Goal: Task Accomplishment & Management: Manage account settings

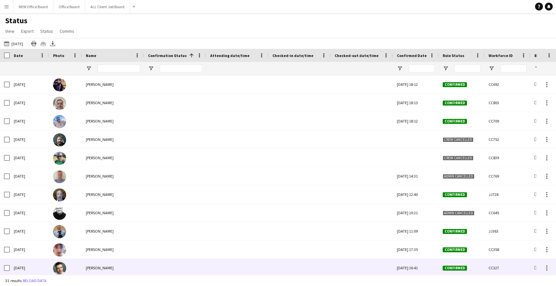
scroll to position [177, 0]
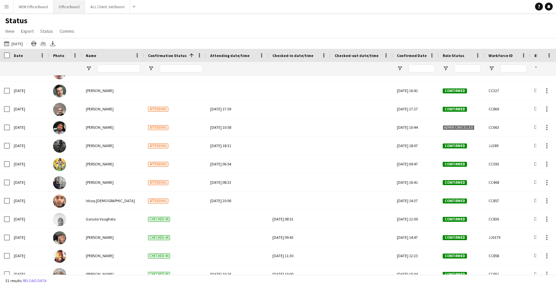
click at [63, 7] on button "Office Board Close" at bounding box center [69, 6] width 32 height 13
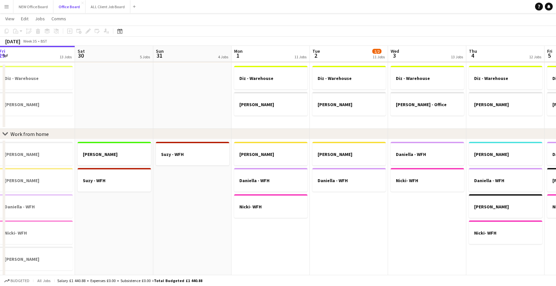
scroll to position [299, 0]
click at [118, 6] on button "ALL Client Job Board Close" at bounding box center [107, 6] width 45 height 13
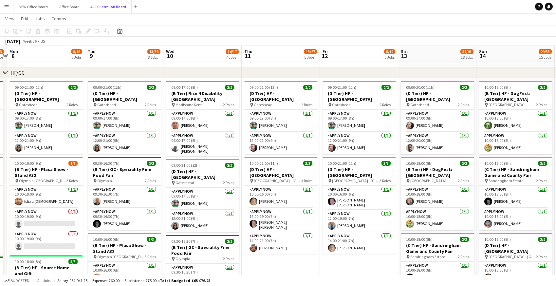
scroll to position [252, 0]
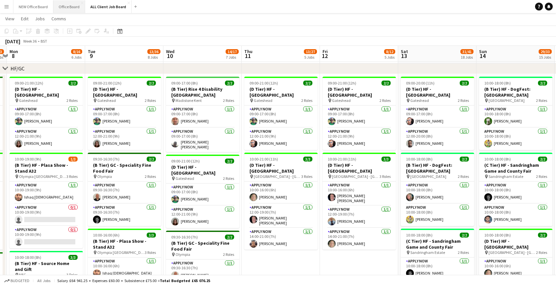
click at [73, 6] on button "Office Board Close" at bounding box center [69, 6] width 32 height 13
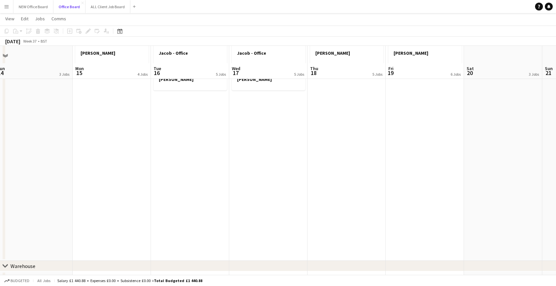
scroll to position [88, 0]
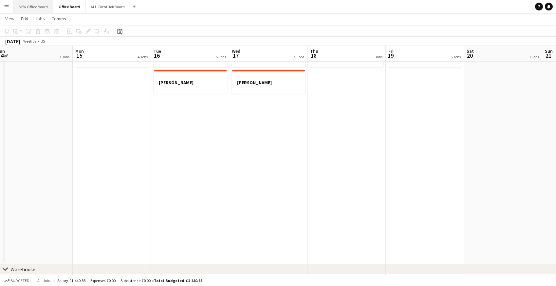
click at [37, 6] on button "NEW Office Board Close" at bounding box center [33, 6] width 40 height 13
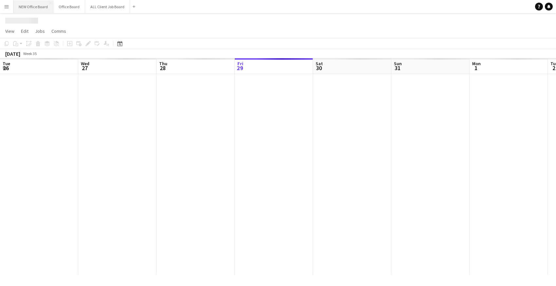
scroll to position [0, 156]
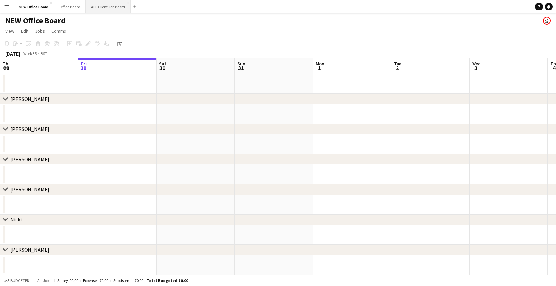
click at [112, 9] on button "ALL Client Job Board Close" at bounding box center [108, 6] width 45 height 13
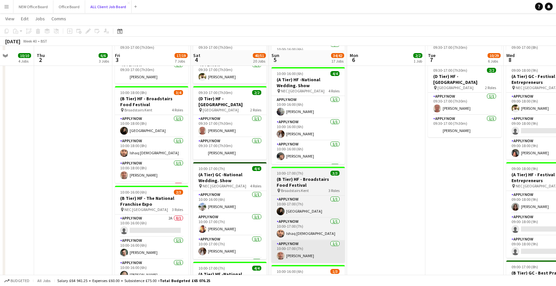
scroll to position [612, 0]
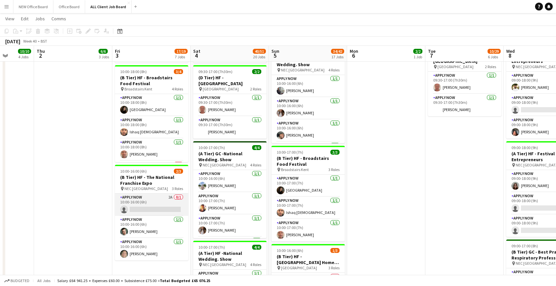
click at [139, 200] on app-card-role "APPLY NOW 2A 0/1 10:00-16:00 (6h) single-neutral-actions" at bounding box center [151, 204] width 73 height 22
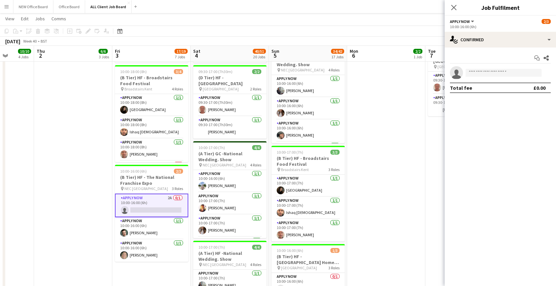
click at [139, 200] on app-card-role "APPLY NOW 2A 0/1 10:00-16:00 (6h) single-neutral-actions" at bounding box center [151, 205] width 73 height 24
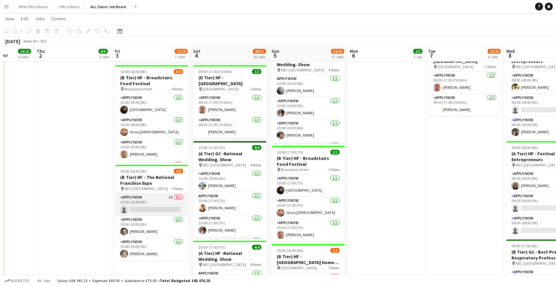
click at [139, 200] on app-card-role "APPLY NOW 2A 0/1 10:00-16:00 (6h) single-neutral-actions" at bounding box center [151, 204] width 73 height 22
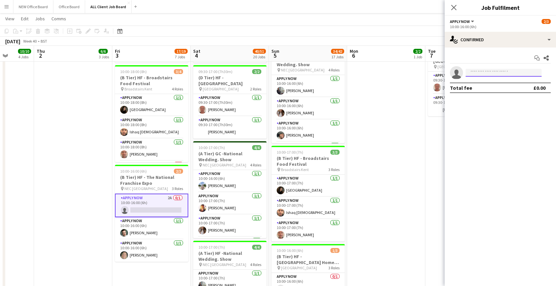
click at [477, 75] on input at bounding box center [503, 73] width 76 height 8
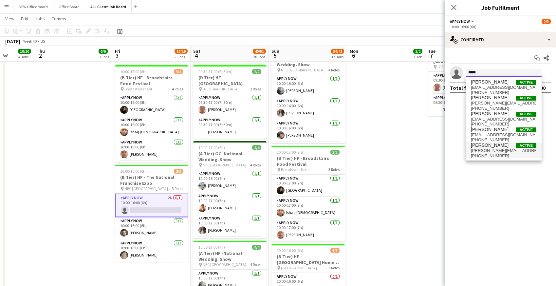
type input "*****"
click at [484, 153] on span "david.reterband@gmail.com" at bounding box center [503, 150] width 65 height 5
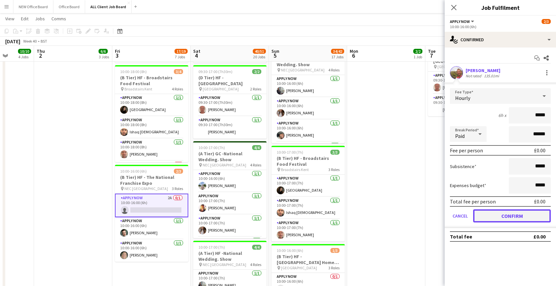
click at [483, 218] on button "Confirm" at bounding box center [512, 215] width 78 height 13
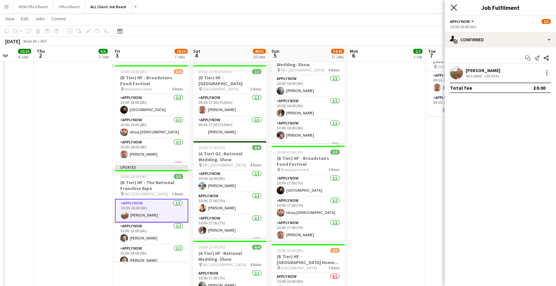
click at [453, 6] on icon at bounding box center [453, 7] width 6 height 6
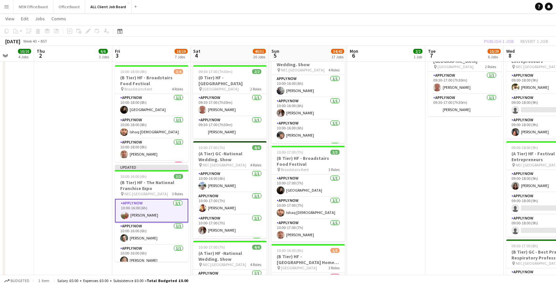
click at [460, 26] on app-toolbar "Copy Paste Paste Command V Paste with crew Command Shift V Paste linked Job Del…" at bounding box center [278, 31] width 556 height 11
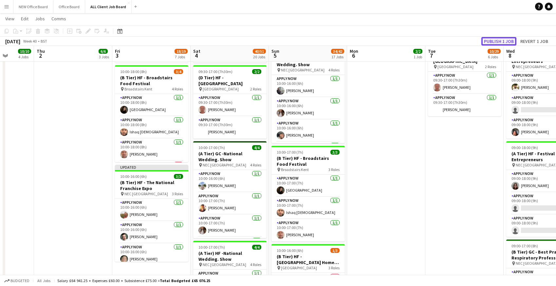
click at [491, 43] on button "Publish 1 job" at bounding box center [498, 41] width 35 height 9
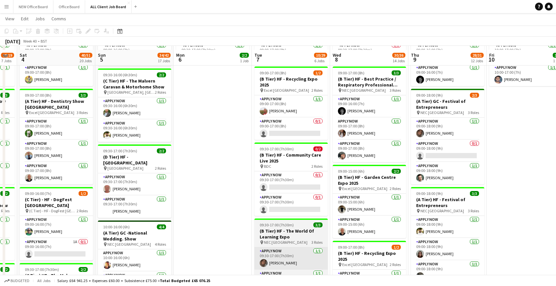
scroll to position [336, 0]
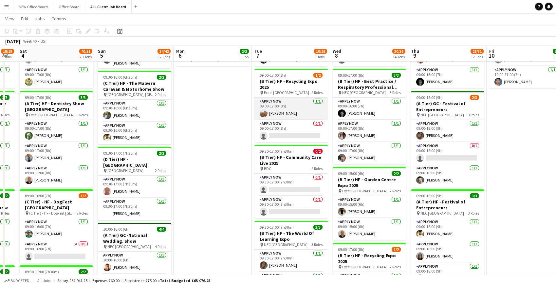
click at [282, 105] on app-card-role "APPLY NOW 1/1 09:00-17:00 (8h) david reterband" at bounding box center [290, 109] width 73 height 22
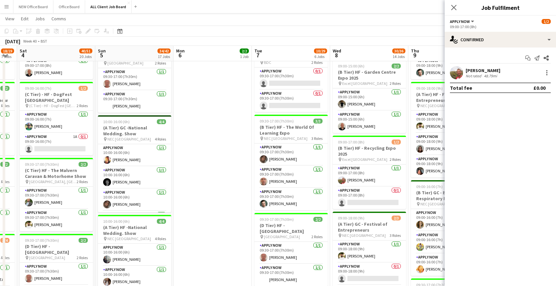
scroll to position [445, 0]
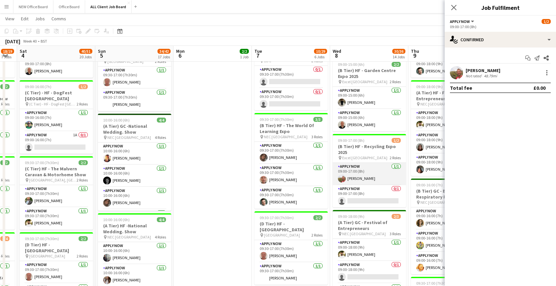
click at [364, 167] on app-card-role "APPLY NOW 1/1 09:00-17:00 (8h) david reterband" at bounding box center [369, 174] width 73 height 22
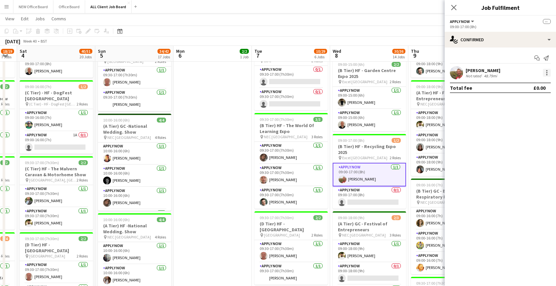
click at [546, 74] on div at bounding box center [546, 74] width 1 height 1
click at [519, 132] on span "Remove" at bounding box center [515, 132] width 20 height 6
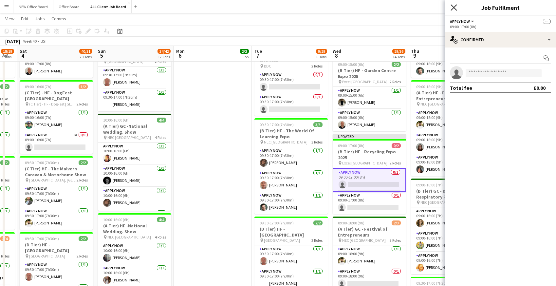
click at [455, 9] on icon at bounding box center [453, 7] width 6 height 6
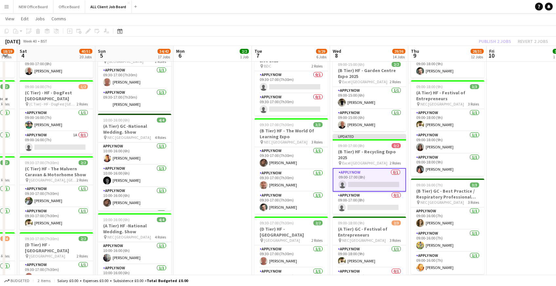
click at [440, 7] on app-navbar "Menu Boards Boards Boards All jobs Status Workforce Workforce My Workforce Recr…" at bounding box center [278, 6] width 556 height 13
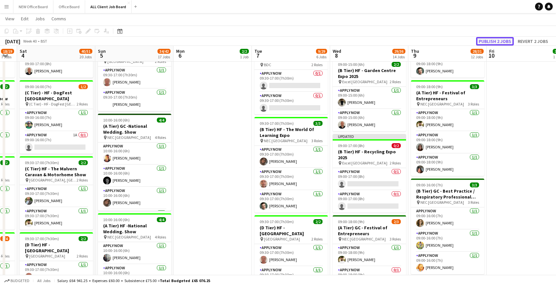
click at [485, 41] on button "Publish 2 jobs" at bounding box center [495, 41] width 38 height 9
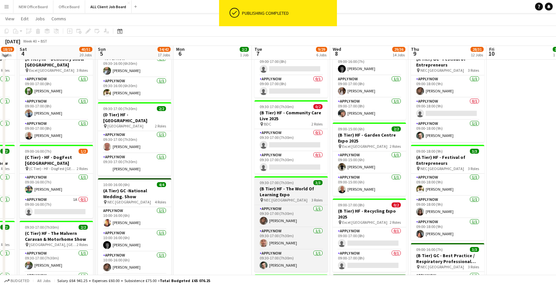
scroll to position [380, 0]
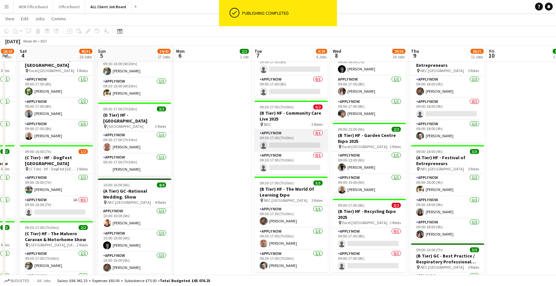
click at [271, 139] on app-card-role "APPLY NOW 0/1 09:30-17:00 (7h30m) single-neutral-actions" at bounding box center [290, 140] width 73 height 22
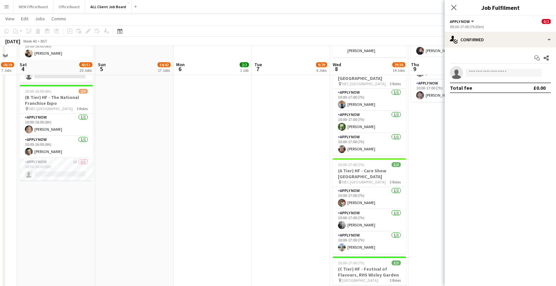
scroll to position [1088, 0]
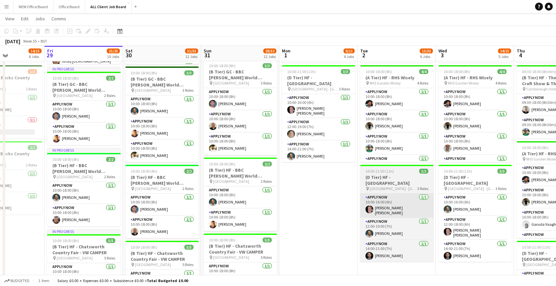
scroll to position [361, 0]
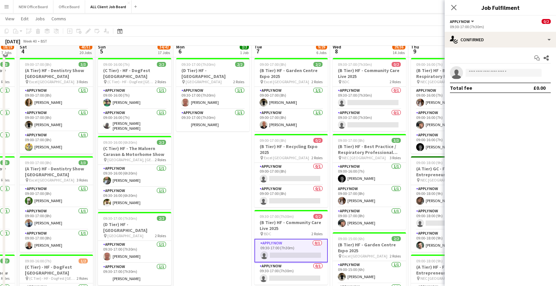
scroll to position [265, 0]
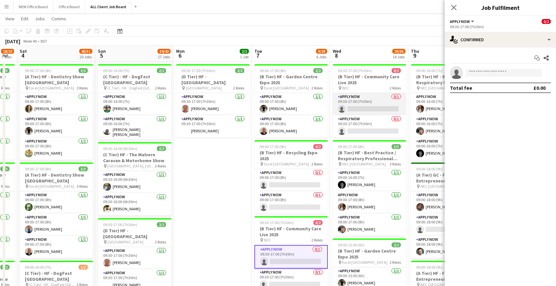
click at [360, 100] on app-card-role "APPLY NOW 0/1 09:30-17:00 (7h30m) single-neutral-actions" at bounding box center [369, 104] width 73 height 22
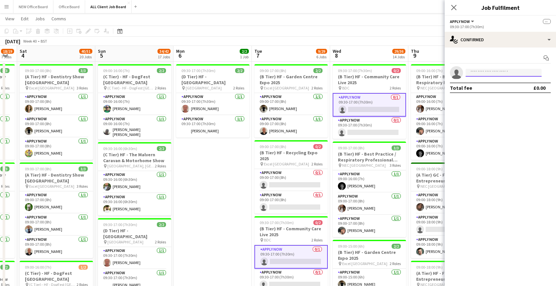
click at [472, 73] on input at bounding box center [503, 73] width 76 height 8
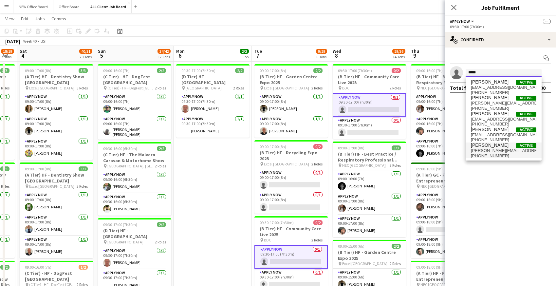
type input "*****"
click at [488, 150] on span "david.reterband@gmail.com" at bounding box center [503, 150] width 65 height 5
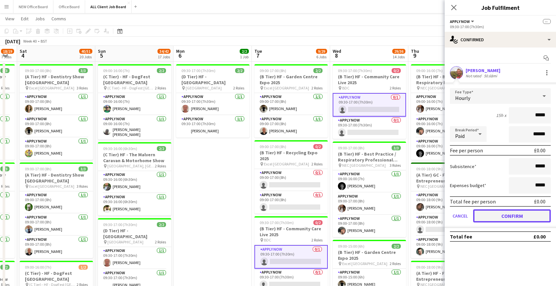
click at [493, 210] on button "Confirm" at bounding box center [512, 215] width 78 height 13
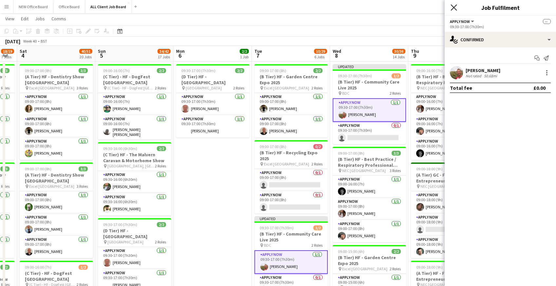
click at [455, 8] on icon at bounding box center [453, 7] width 6 height 6
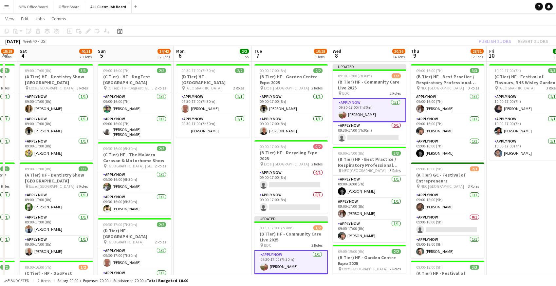
click at [447, 6] on app-navbar "Menu Boards Boards Boards All jobs Status Workforce Workforce My Workforce Recr…" at bounding box center [278, 6] width 556 height 13
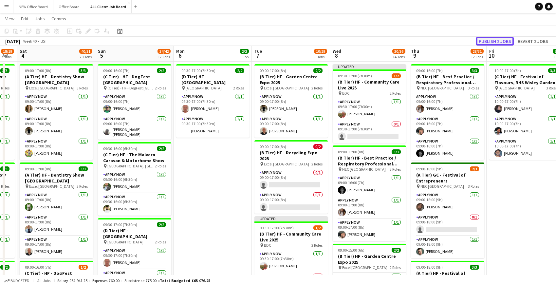
click at [496, 44] on button "Publish 2 jobs" at bounding box center [495, 41] width 38 height 9
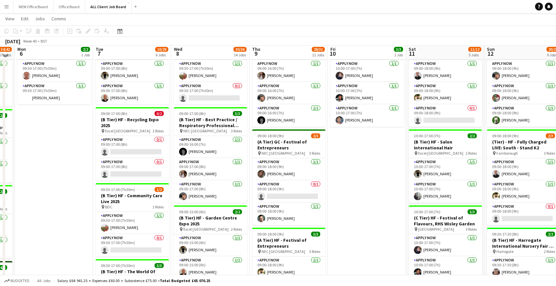
scroll to position [296, 0]
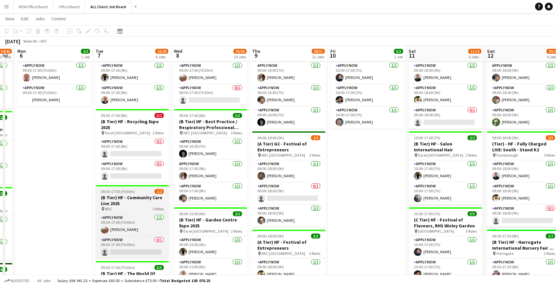
click at [113, 196] on h3 "(B Tier) HF - Community Care Live 2025" at bounding box center [132, 200] width 73 height 12
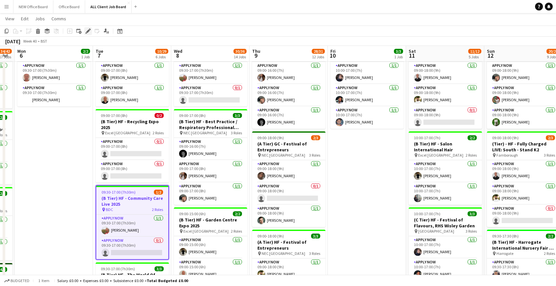
click at [88, 32] on icon at bounding box center [88, 31] width 4 height 4
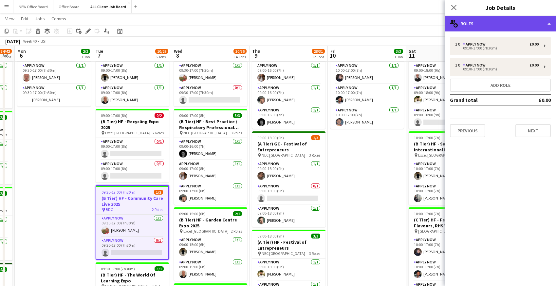
click at [509, 26] on div "multiple-users-add Roles" at bounding box center [499, 24] width 111 height 16
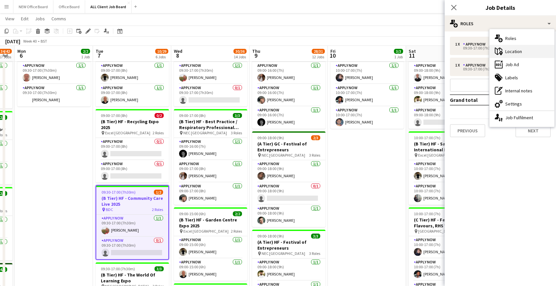
click at [511, 53] on div "maps-pin-1 Location" at bounding box center [521, 51] width 65 height 13
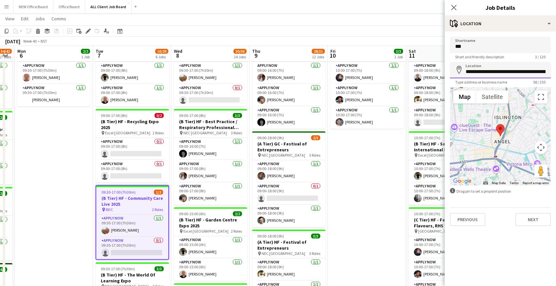
click at [501, 72] on input "**********" at bounding box center [500, 70] width 101 height 16
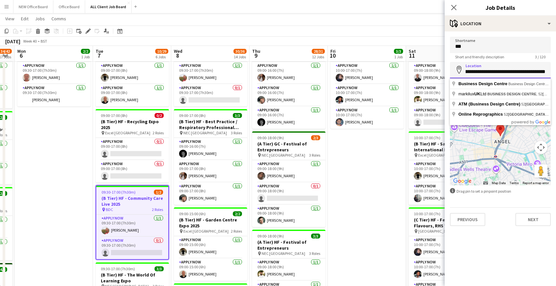
scroll to position [0, 52]
click at [468, 47] on input "***" at bounding box center [500, 45] width 101 height 16
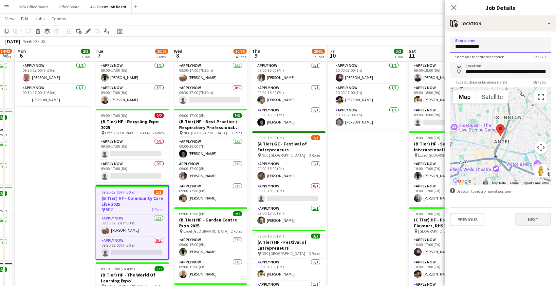
type input "**********"
click at [531, 218] on button "Next" at bounding box center [532, 219] width 35 height 13
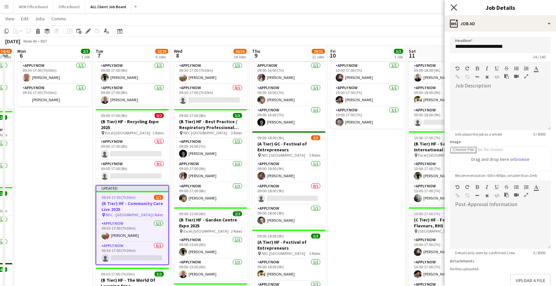
click at [455, 6] on icon "Close pop-in" at bounding box center [453, 7] width 6 height 6
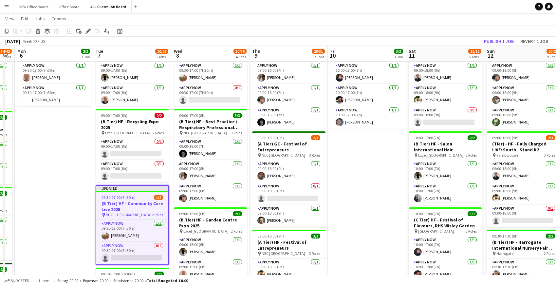
click at [110, 195] on span "09:30-17:00 (7h30m)" at bounding box center [118, 197] width 34 height 5
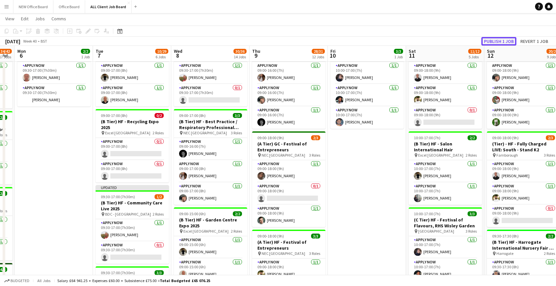
click at [487, 42] on button "Publish 1 job" at bounding box center [498, 41] width 35 height 9
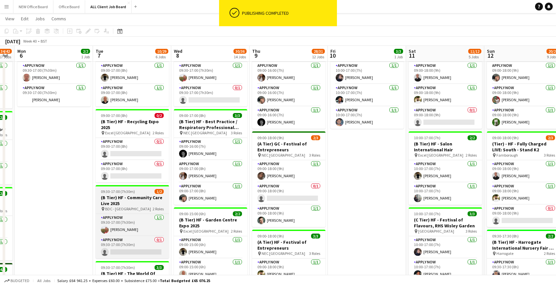
click at [115, 195] on h3 "(B Tier) HF - Community Care Live 2025" at bounding box center [132, 200] width 73 height 12
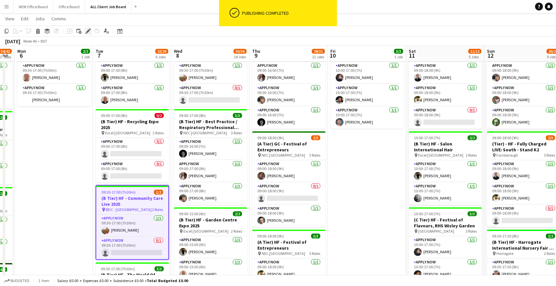
click at [90, 31] on icon "Edit" at bounding box center [87, 30] width 5 height 5
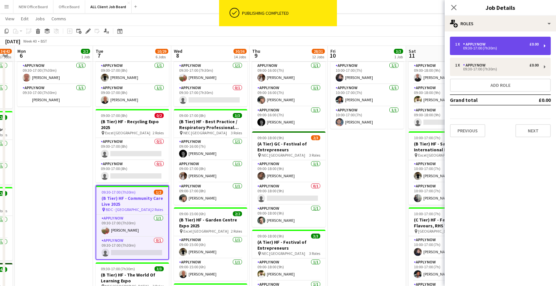
click at [477, 46] on div "09:30-17:00 (7h30m)" at bounding box center [496, 47] width 83 height 3
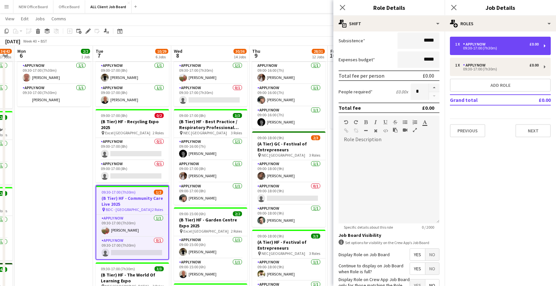
scroll to position [35, 0]
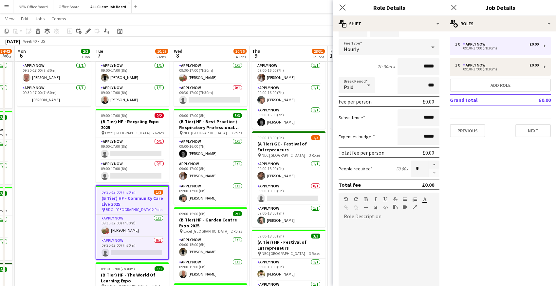
click at [346, 8] on app-icon "Close pop-in" at bounding box center [342, 7] width 9 height 9
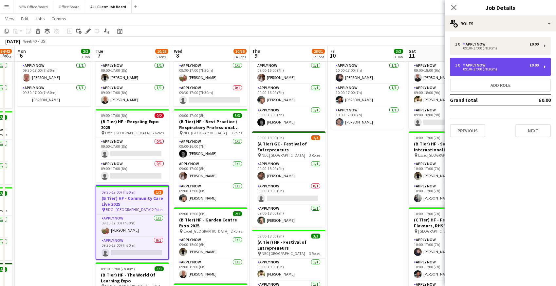
click at [463, 65] on div "APPLY NOW" at bounding box center [475, 65] width 25 height 5
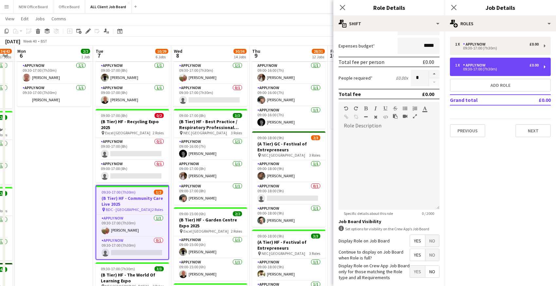
scroll to position [157, 0]
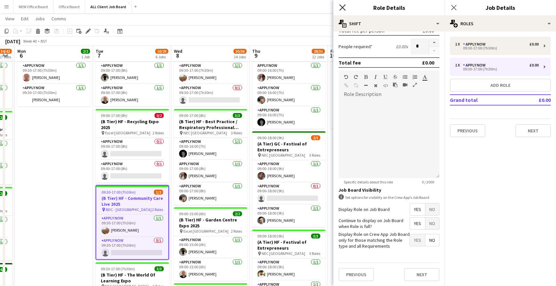
click at [341, 7] on icon at bounding box center [342, 7] width 6 height 6
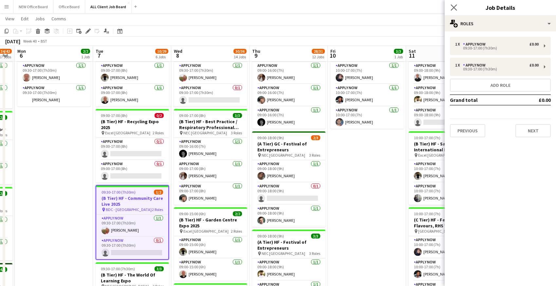
click at [457, 8] on app-icon "Close pop-in" at bounding box center [453, 7] width 9 height 9
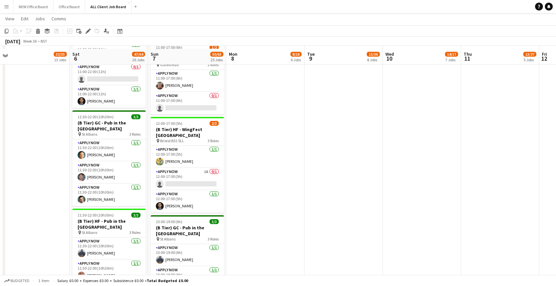
scroll to position [1450, 0]
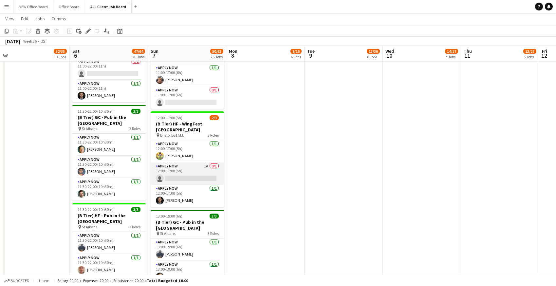
click at [184, 162] on app-card-role "APPLY NOW 1A 0/1 12:00-17:00 (5h) single-neutral-actions" at bounding box center [187, 173] width 73 height 22
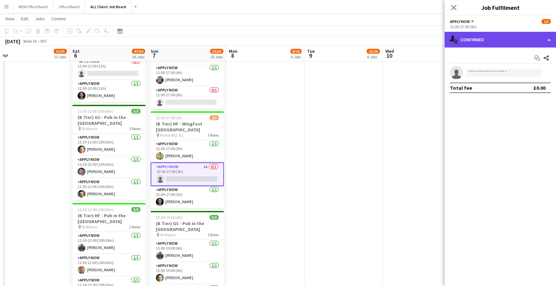
click at [535, 36] on div "single-neutral-actions-check-2 Confirmed" at bounding box center [499, 40] width 111 height 16
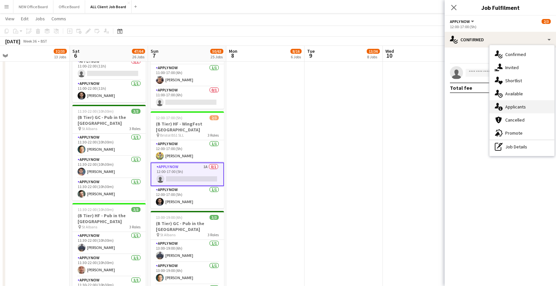
click at [514, 104] on div "single-neutral-actions-information Applicants" at bounding box center [521, 106] width 65 height 13
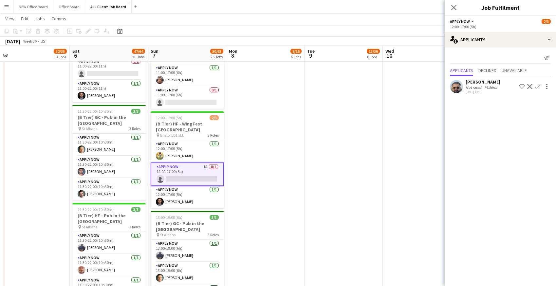
click at [471, 82] on div "Sneh Khunti" at bounding box center [482, 82] width 35 height 6
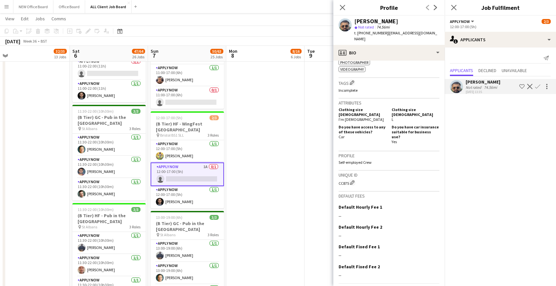
scroll to position [273, 0]
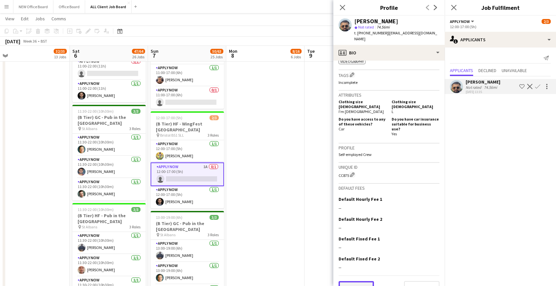
click at [360, 281] on button "Previous" at bounding box center [355, 287] width 35 height 13
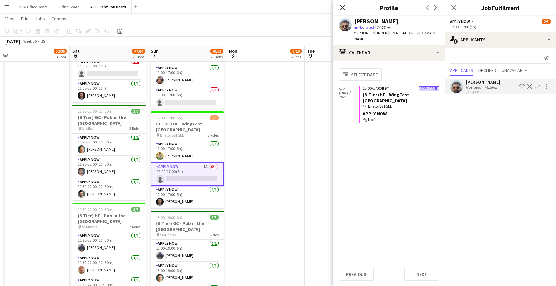
click at [343, 6] on icon "Close pop-in" at bounding box center [342, 7] width 6 height 6
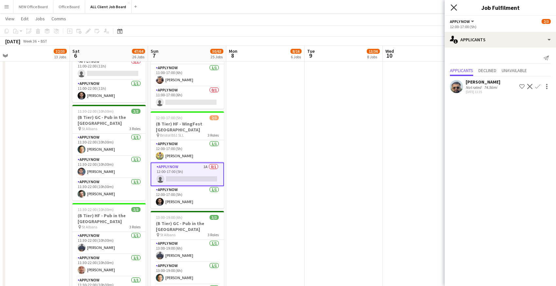
click at [455, 9] on icon at bounding box center [453, 7] width 6 height 6
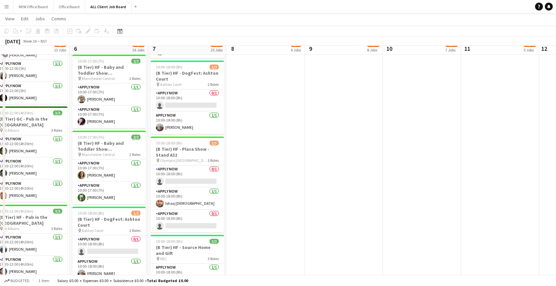
scroll to position [946, 0]
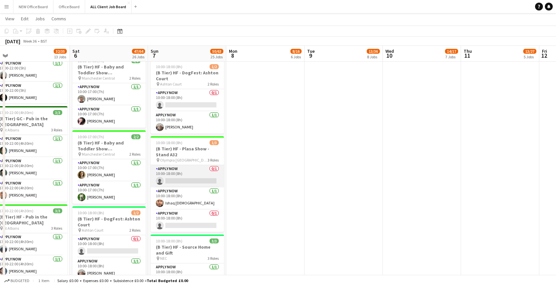
click at [184, 168] on app-card-role "APPLY NOW 0/1 10:00-18:00 (8h) single-neutral-actions" at bounding box center [187, 176] width 73 height 22
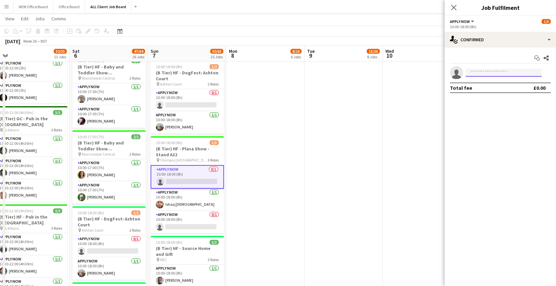
click at [487, 73] on input at bounding box center [503, 73] width 76 height 8
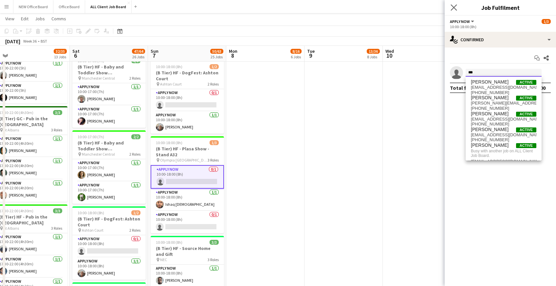
type input "***"
click at [457, 7] on app-icon "Close pop-in" at bounding box center [453, 7] width 9 height 9
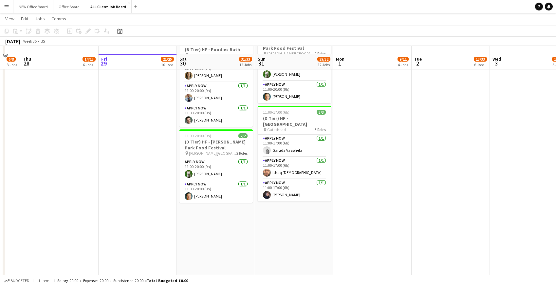
scroll to position [829, 0]
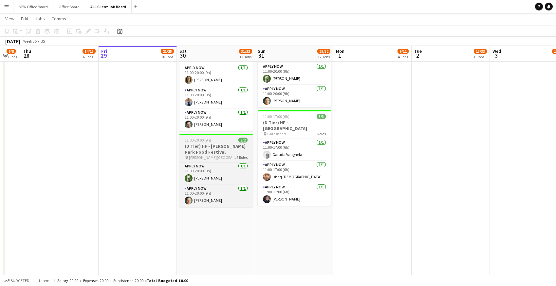
click at [196, 145] on h3 "(D Tier) HF - Graves Park Food Festival" at bounding box center [215, 149] width 73 height 12
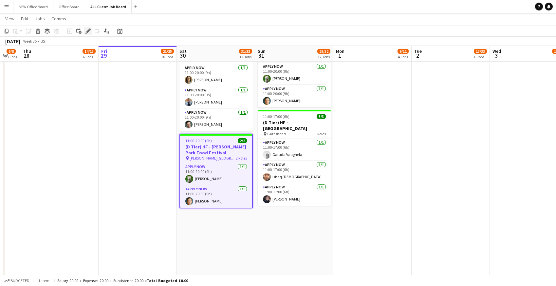
click at [86, 31] on icon "Edit" at bounding box center [87, 30] width 5 height 5
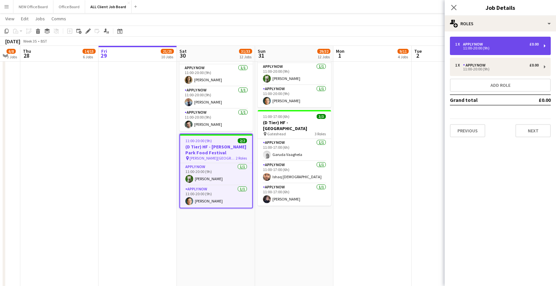
click at [470, 45] on div "APPLY NOW" at bounding box center [474, 44] width 23 height 5
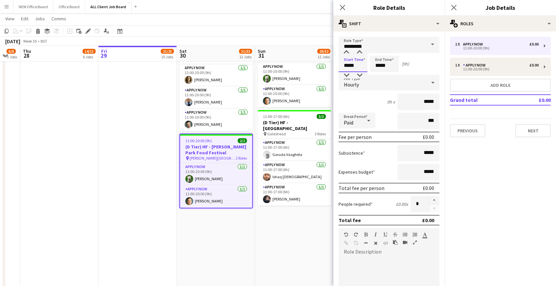
drag, startPoint x: 343, startPoint y: 65, endPoint x: 363, endPoint y: 65, distance: 20.0
click at [364, 65] on input "*****" at bounding box center [352, 64] width 29 height 16
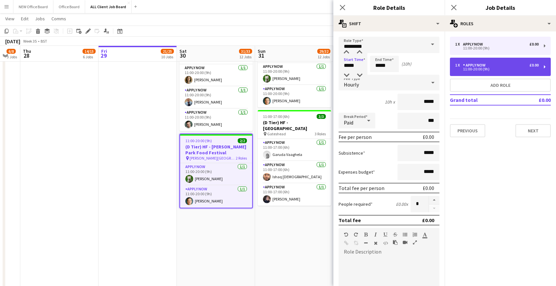
click at [493, 68] on div "11:00-20:00 (9h)" at bounding box center [496, 68] width 83 height 3
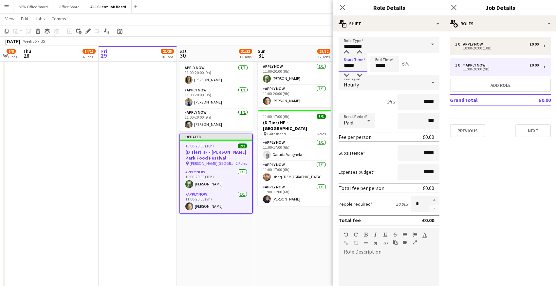
drag, startPoint x: 344, startPoint y: 64, endPoint x: 363, endPoint y: 63, distance: 19.3
click at [363, 64] on input "*****" at bounding box center [352, 64] width 29 height 16
type input "*****"
click at [342, 5] on icon "Close pop-in" at bounding box center [342, 7] width 6 height 6
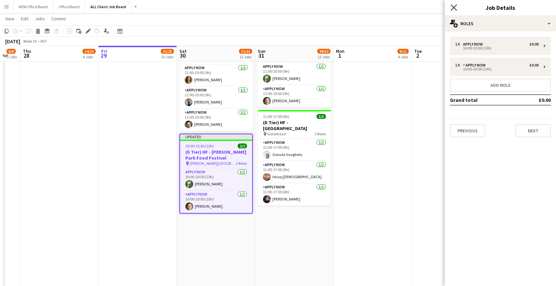
click at [452, 5] on icon at bounding box center [453, 7] width 6 height 6
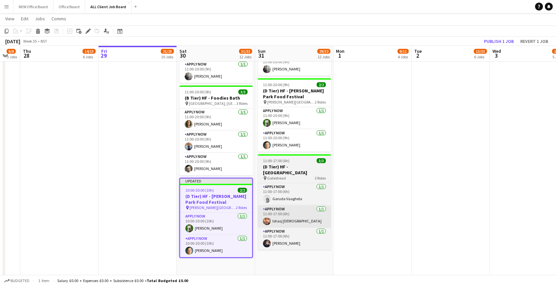
scroll to position [781, 0]
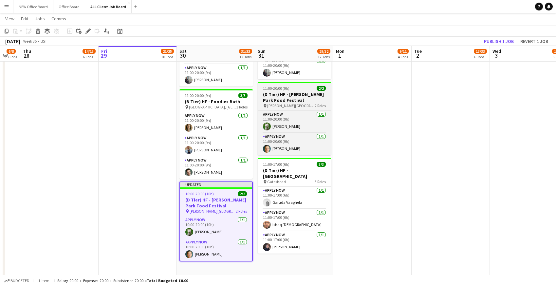
click at [276, 99] on h3 "(D Tier) HF - Graves Park Food Festival" at bounding box center [294, 97] width 73 height 12
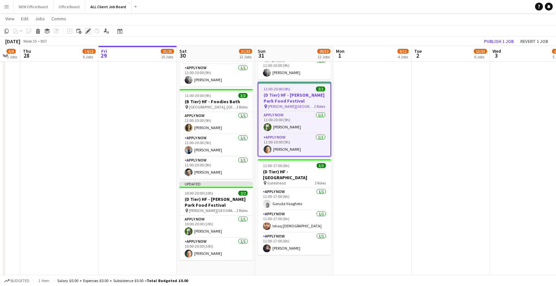
click at [89, 30] on icon at bounding box center [88, 31] width 4 height 4
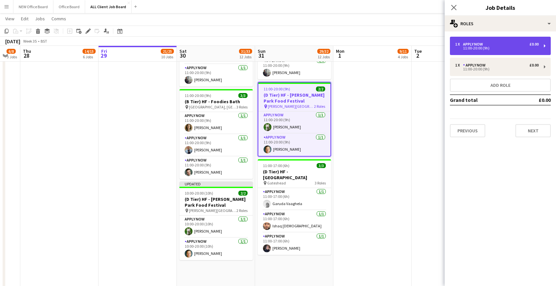
click at [471, 47] on div "11:00-20:00 (9h)" at bounding box center [496, 47] width 83 height 3
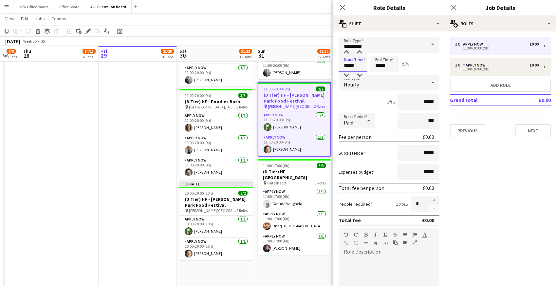
drag, startPoint x: 342, startPoint y: 66, endPoint x: 357, endPoint y: 65, distance: 15.1
click at [357, 65] on input "*****" at bounding box center [352, 64] width 29 height 16
type input "*****"
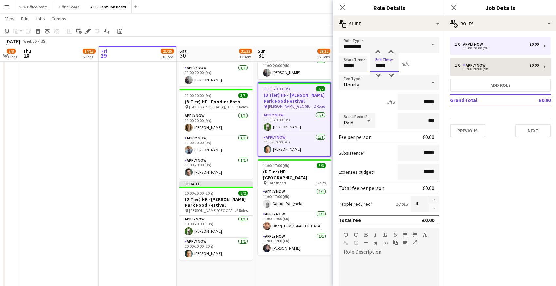
type input "*****"
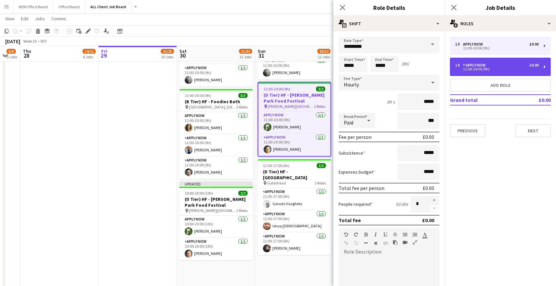
click at [476, 66] on div "APPLY NOW" at bounding box center [475, 65] width 25 height 5
type input "*****"
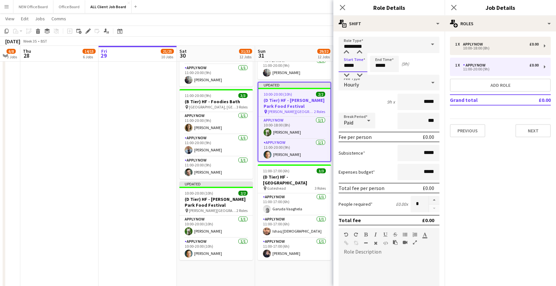
drag, startPoint x: 345, startPoint y: 65, endPoint x: 359, endPoint y: 65, distance: 14.7
click at [359, 65] on input "*****" at bounding box center [352, 64] width 29 height 16
type input "*****"
click at [341, 7] on icon "Close pop-in" at bounding box center [342, 7] width 6 height 6
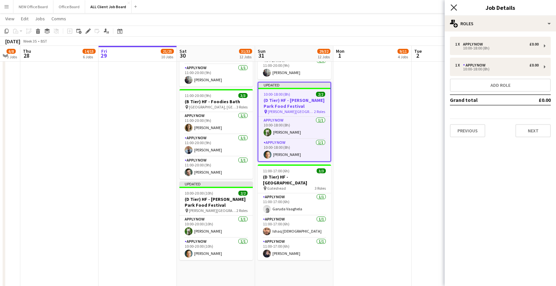
click at [455, 5] on icon "Close pop-in" at bounding box center [453, 7] width 6 height 6
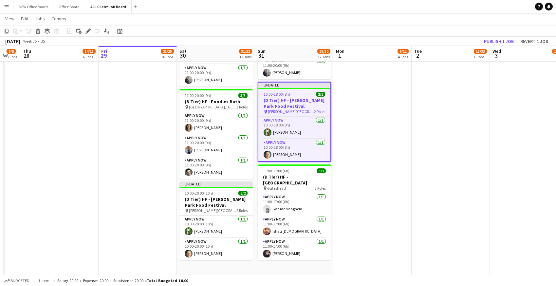
click at [448, 9] on app-navbar "Menu Boards Boards Boards All jobs Status Workforce Workforce My Workforce Recr…" at bounding box center [278, 6] width 556 height 13
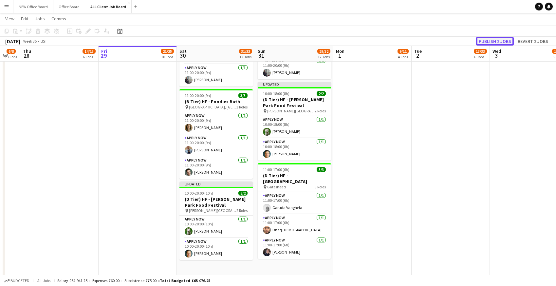
click at [496, 38] on button "Publish 2 jobs" at bounding box center [495, 41] width 38 height 9
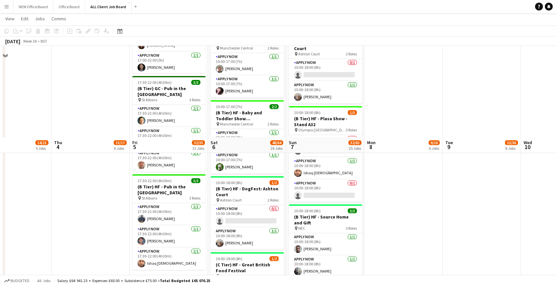
scroll to position [907, 0]
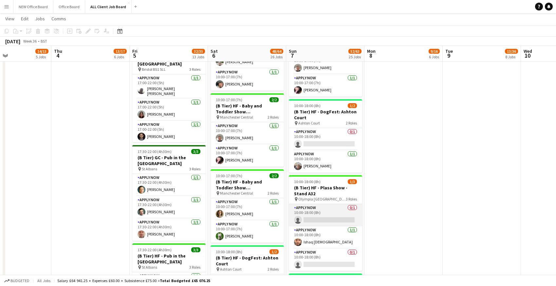
click at [316, 212] on app-card-role "APPLY NOW 0/1 10:00-18:00 (8h) single-neutral-actions" at bounding box center [325, 215] width 73 height 22
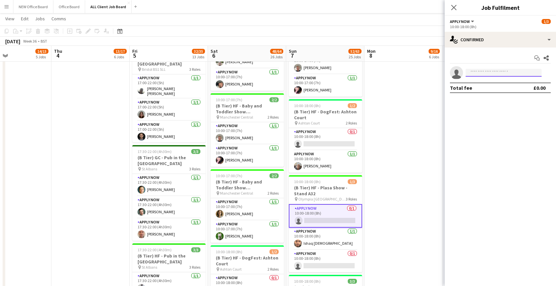
click at [497, 72] on input at bounding box center [503, 73] width 76 height 8
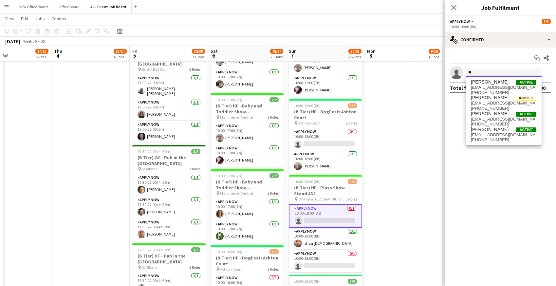
type input "*"
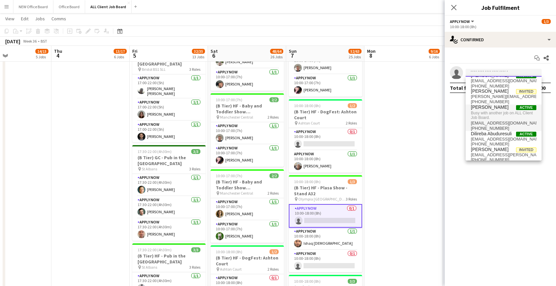
scroll to position [11, 0]
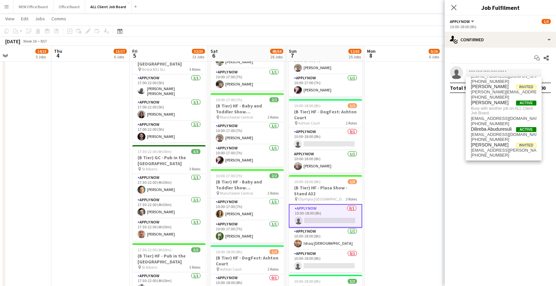
click at [425, 151] on app-date-cell "09:00-21:00 (12h) 2/2 (D Tier) HF - Metrocentre Shopping Centre pin Gateshead 2…" at bounding box center [403, 209] width 78 height 1578
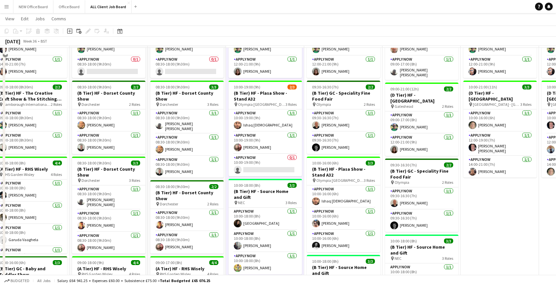
scroll to position [293, 0]
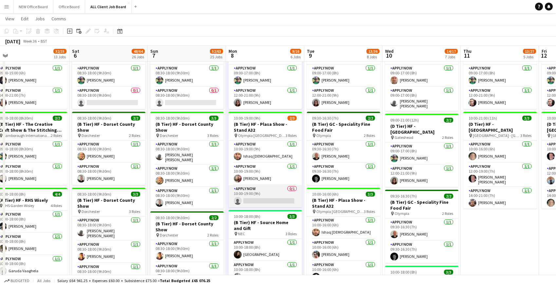
click at [271, 196] on app-card-role "APPLY NOW 0/1 10:00-19:00 (9h) single-neutral-actions" at bounding box center [264, 196] width 73 height 22
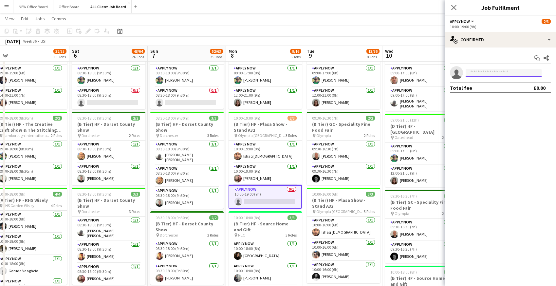
click at [490, 76] on input at bounding box center [503, 73] width 76 height 8
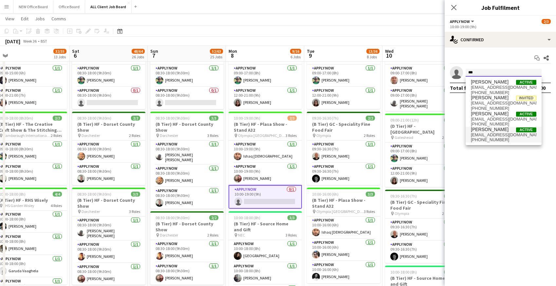
type input "***"
click at [478, 134] on span "jimwilson7@hotmail.co.uk" at bounding box center [503, 134] width 65 height 5
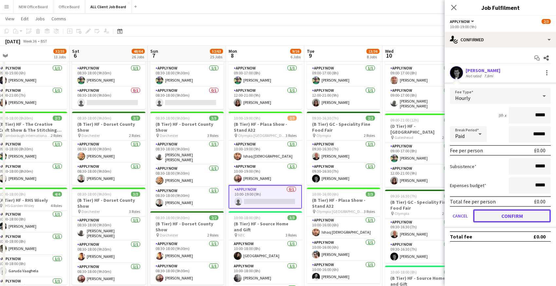
click at [490, 221] on button "Confirm" at bounding box center [512, 215] width 78 height 13
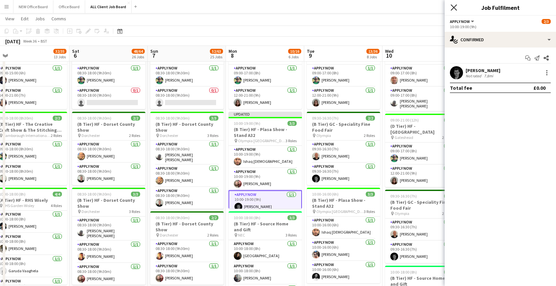
click at [453, 8] on icon "Close pop-in" at bounding box center [453, 7] width 6 height 6
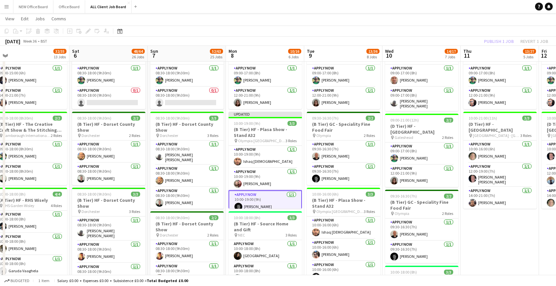
click at [430, 8] on app-navbar "Menu Boards Boards Boards All jobs Status Workforce Workforce My Workforce Recr…" at bounding box center [278, 6] width 556 height 13
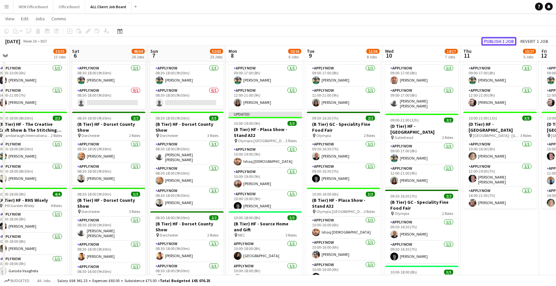
click at [488, 43] on button "Publish 1 job" at bounding box center [498, 41] width 35 height 9
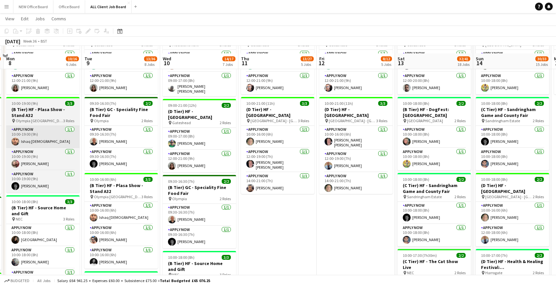
scroll to position [322, 0]
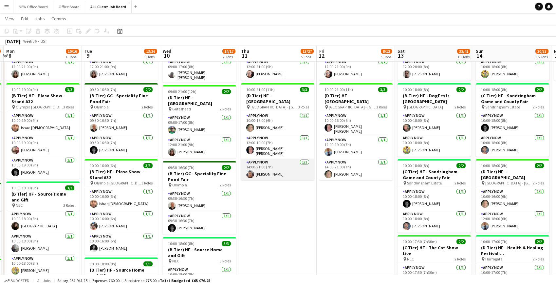
click at [260, 164] on app-card-role "APPLY NOW 1/1 14:00-21:00 (7h) Regis Grant" at bounding box center [277, 169] width 73 height 22
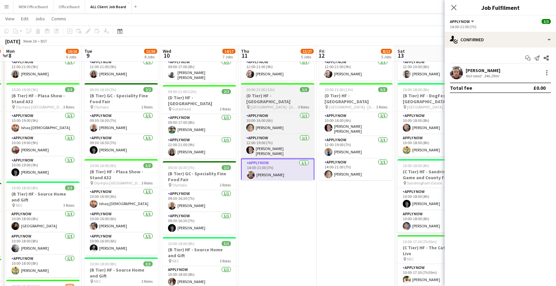
click at [271, 100] on h3 "(D Tier) HF - Braehead Shopping Centre" at bounding box center [277, 99] width 73 height 12
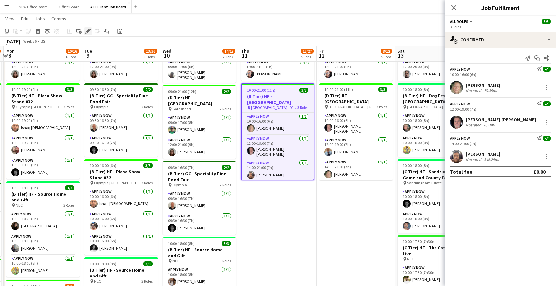
click at [89, 30] on icon at bounding box center [88, 31] width 4 height 4
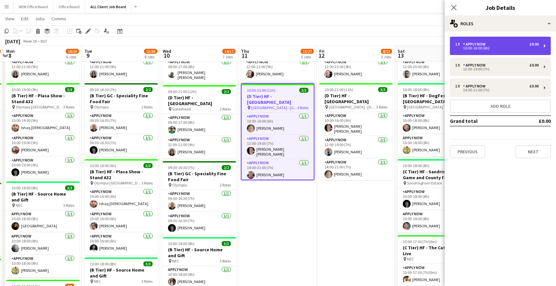
click at [480, 49] on div "10:00-16:00 (6h)" at bounding box center [496, 47] width 83 height 3
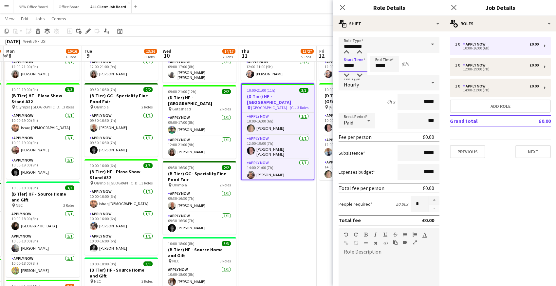
drag, startPoint x: 343, startPoint y: 67, endPoint x: 368, endPoint y: 67, distance: 24.9
click at [368, 67] on div "Start Time ***** End Time ***** (6h)" at bounding box center [388, 64] width 101 height 16
type input "*****"
click at [343, 9] on icon at bounding box center [342, 7] width 6 height 6
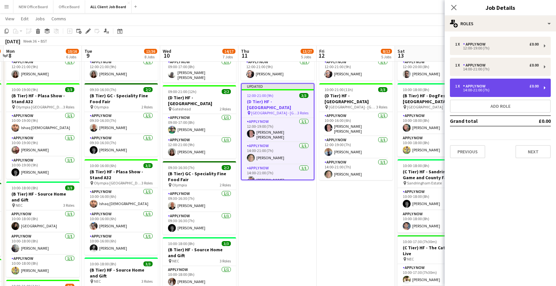
click at [478, 90] on div "14:00-21:00 (7h)" at bounding box center [496, 89] width 83 height 3
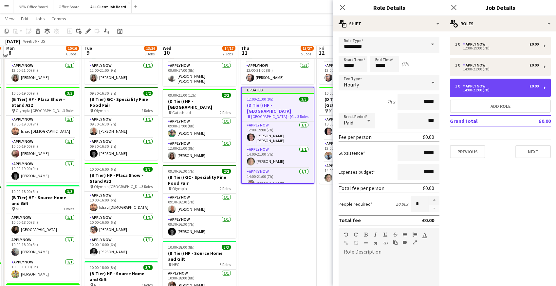
scroll to position [315, 0]
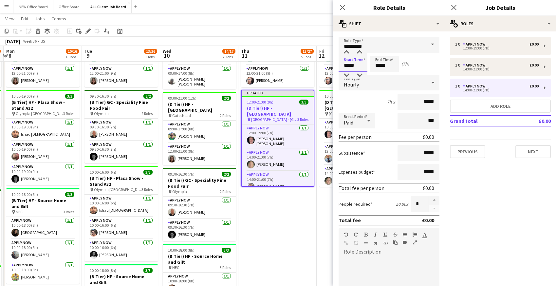
drag, startPoint x: 344, startPoint y: 64, endPoint x: 370, endPoint y: 65, distance: 26.2
click at [370, 65] on div "Start Time ***** End Time ***** (7h)" at bounding box center [388, 64] width 101 height 16
type input "*****"
click at [343, 7] on icon at bounding box center [342, 7] width 6 height 6
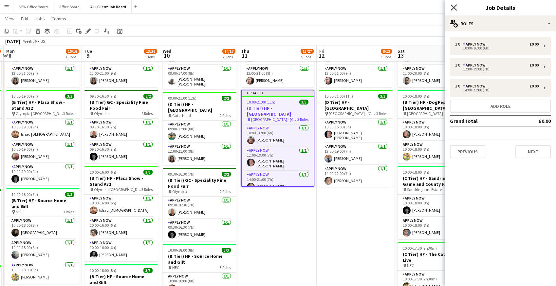
click at [455, 6] on icon at bounding box center [453, 7] width 6 height 6
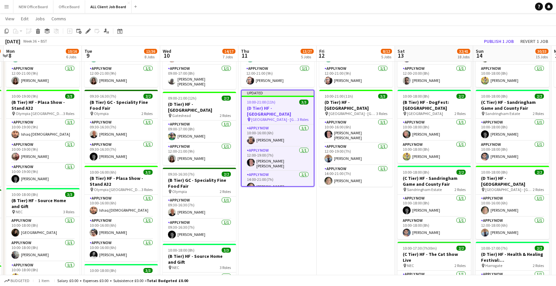
click at [455, 6] on app-navbar "Menu Boards Boards Boards All jobs Status Workforce Workforce My Workforce Recr…" at bounding box center [278, 6] width 556 height 13
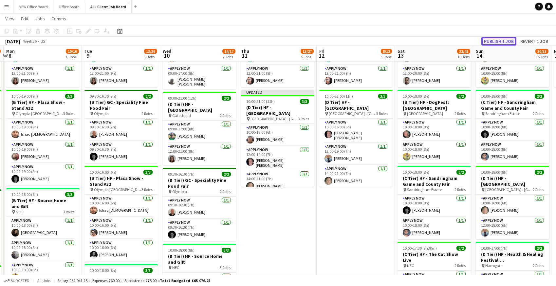
click at [498, 40] on button "Publish 1 job" at bounding box center [498, 41] width 35 height 9
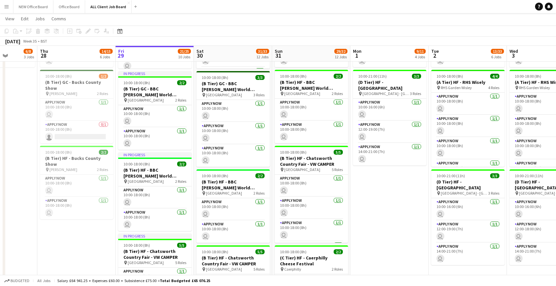
scroll to position [258, 0]
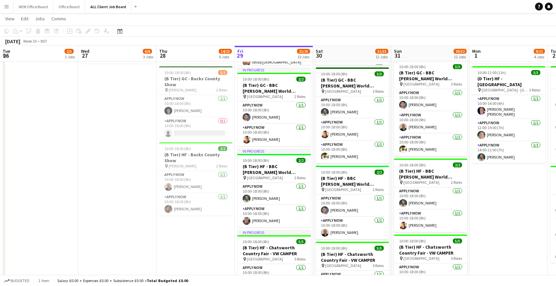
scroll to position [0, 190]
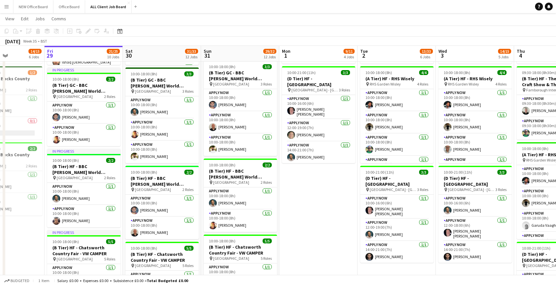
click at [10, 7] on button "Menu" at bounding box center [6, 6] width 13 height 13
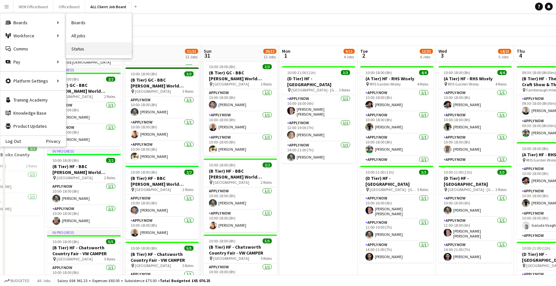
click at [82, 50] on link "Status" at bounding box center [98, 48] width 65 height 13
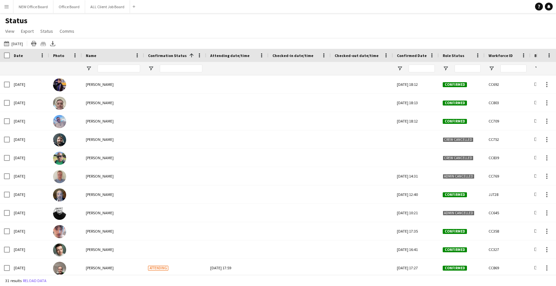
scroll to position [151, 0]
